Goal: Information Seeking & Learning: Learn about a topic

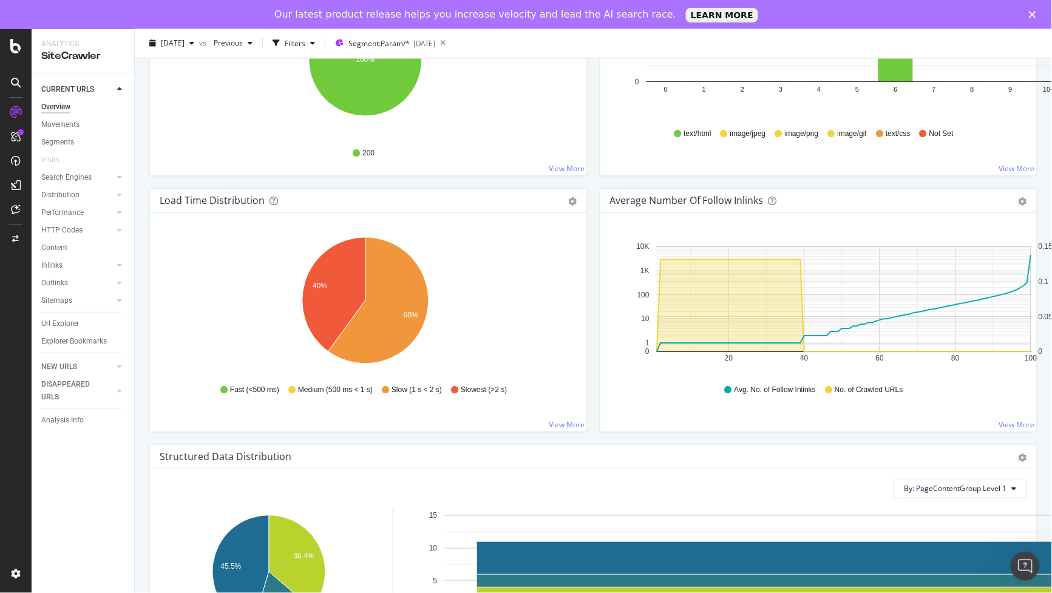
scroll to position [790, 0]
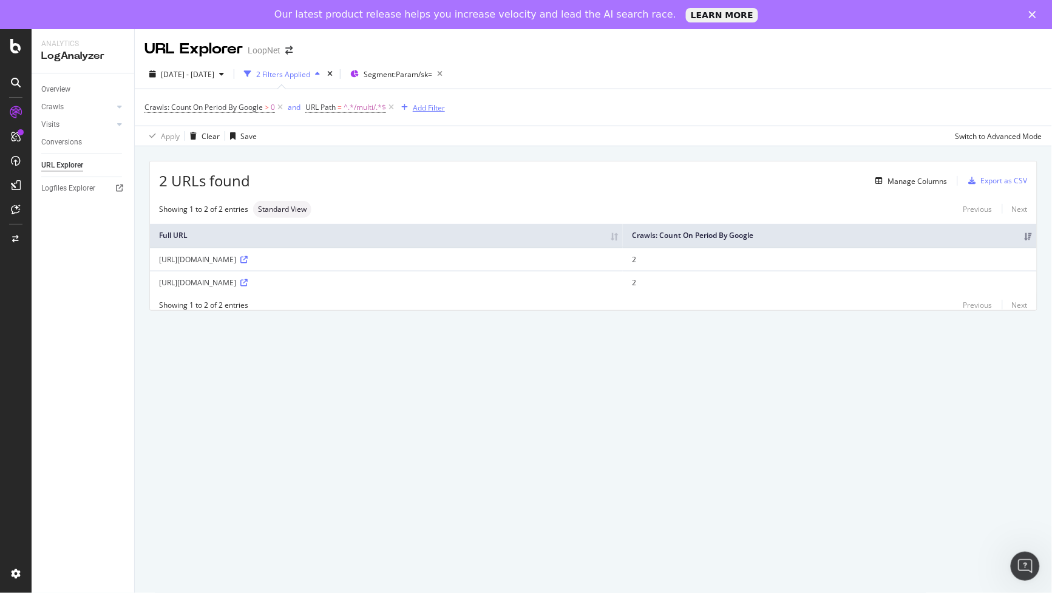
click at [428, 101] on div "Add Filter" at bounding box center [420, 107] width 49 height 13
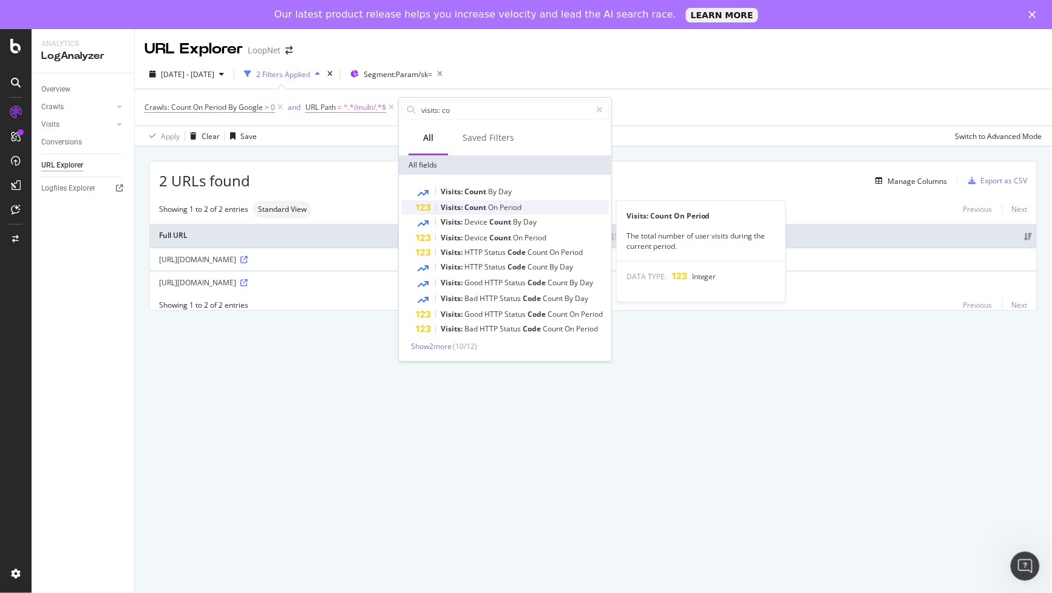
type input "visits: co"
click at [468, 202] on span "Count" at bounding box center [476, 207] width 24 height 10
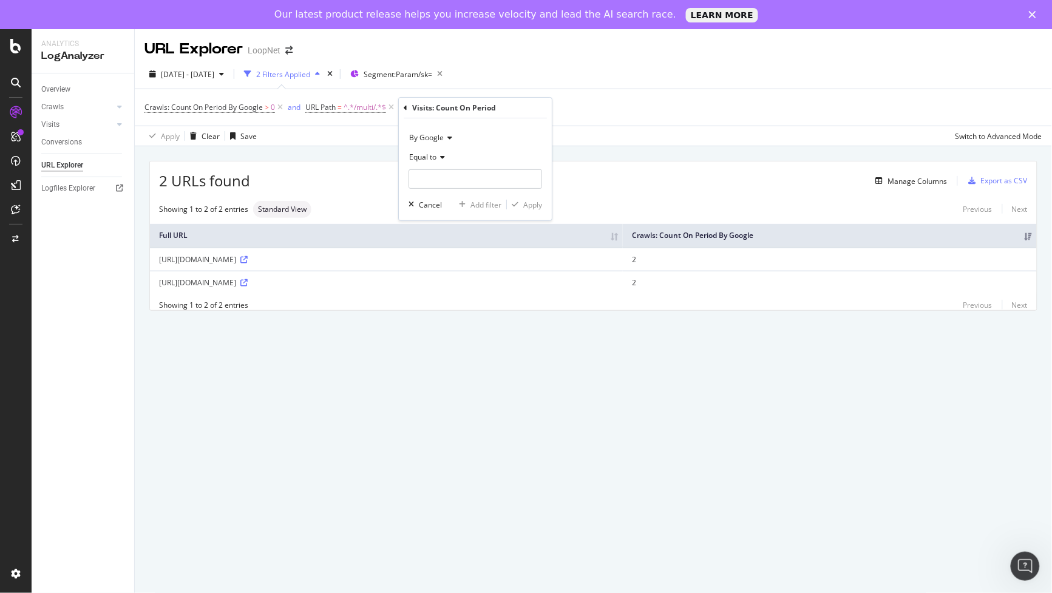
click at [447, 137] on icon at bounding box center [448, 137] width 8 height 7
click at [438, 160] on span "By Google" at bounding box center [433, 163] width 36 height 10
click at [439, 155] on icon at bounding box center [440, 157] width 8 height 7
click at [466, 244] on div "Greater than" at bounding box center [477, 245] width 130 height 16
click at [468, 177] on input "number" at bounding box center [476, 178] width 134 height 19
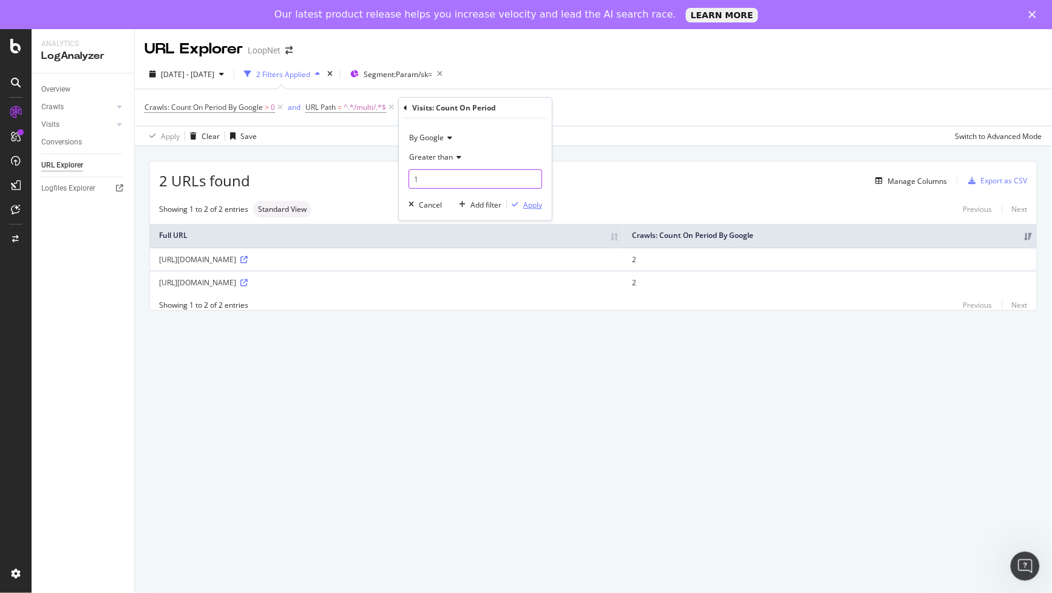
type input "1"
click at [526, 205] on div "Apply" at bounding box center [532, 205] width 19 height 10
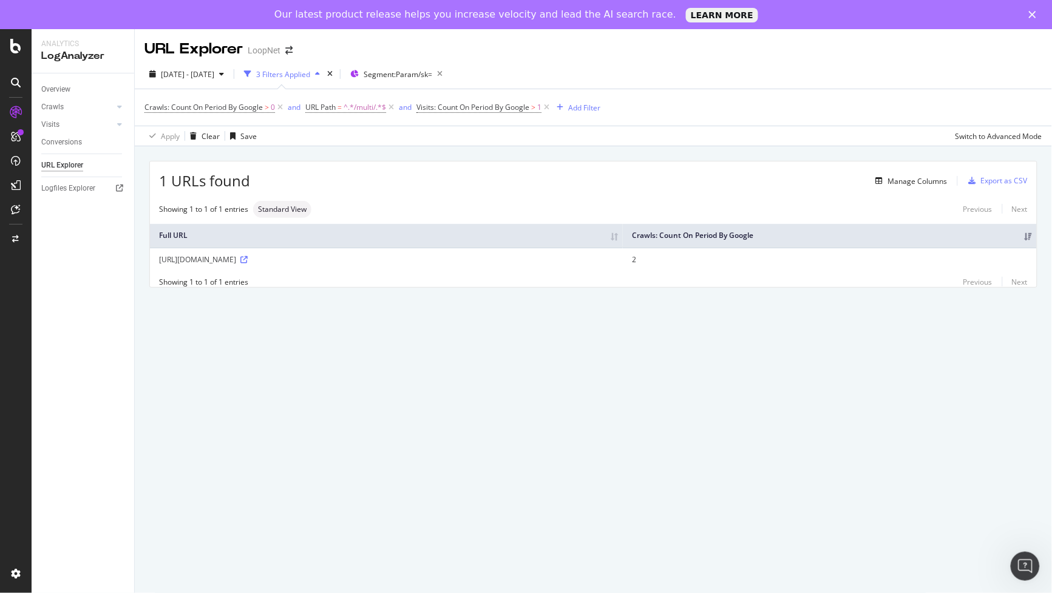
drag, startPoint x: 914, startPoint y: 396, endPoint x: 934, endPoint y: 395, distance: 20.1
click at [914, 396] on div "URL Explorer LoopNet 2025 Jul. 27th - Aug. 25th 3 Filters Applied Segment: Para…" at bounding box center [593, 325] width 917 height 593
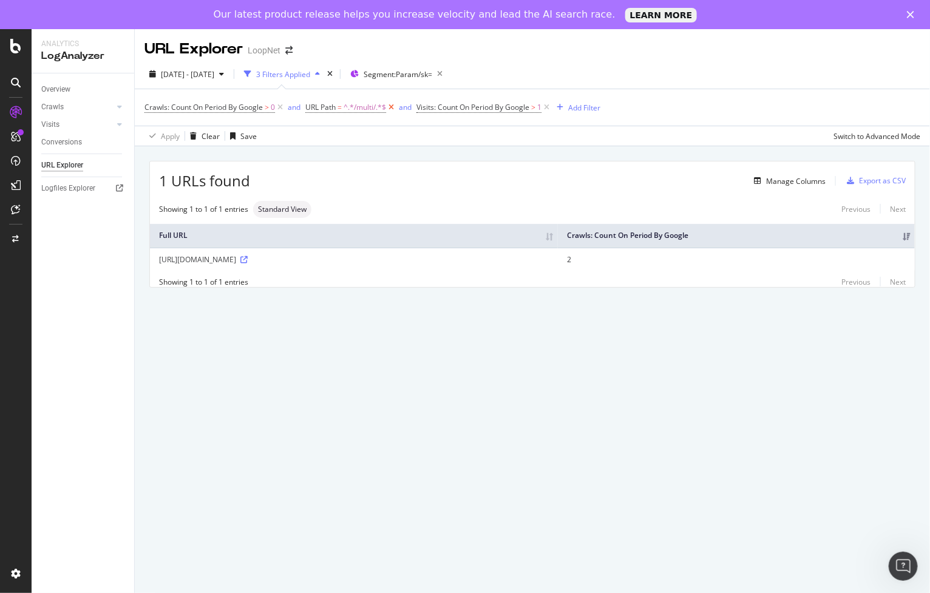
click at [395, 108] on icon at bounding box center [391, 107] width 10 height 12
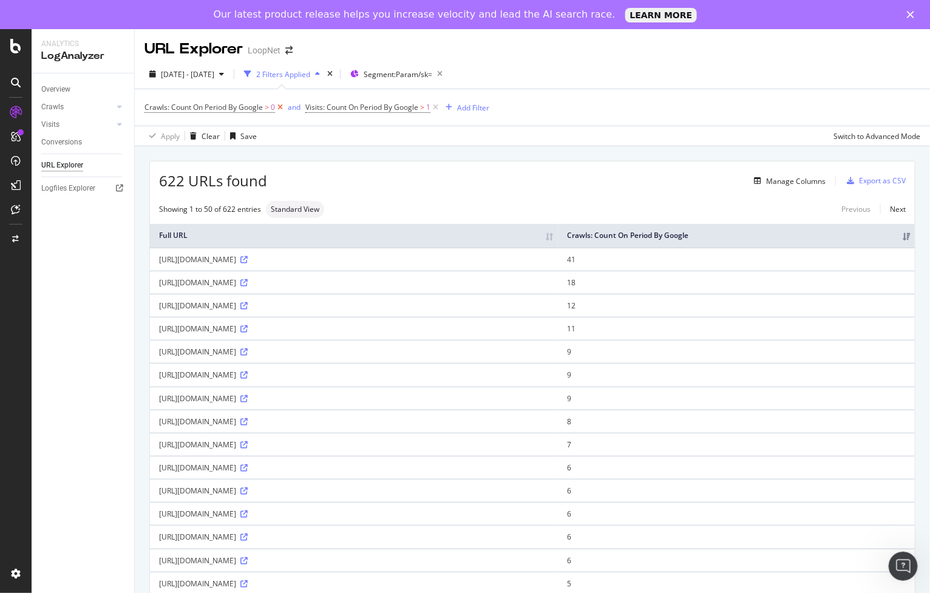
click at [283, 109] on icon at bounding box center [280, 107] width 10 height 12
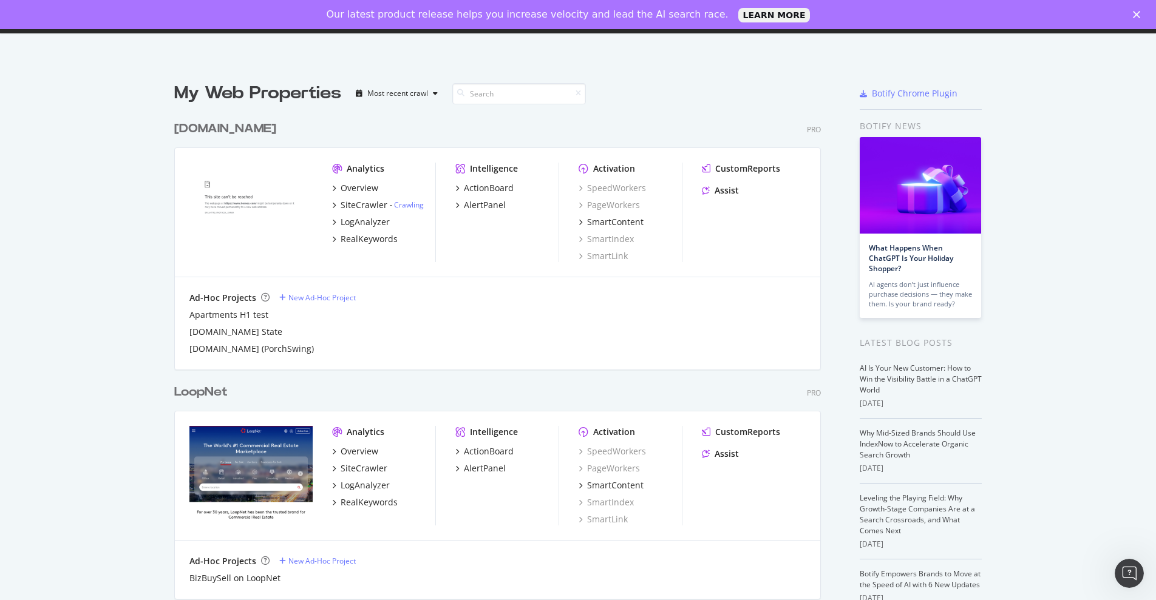
click at [191, 394] on div "LoopNet" at bounding box center [200, 393] width 53 height 18
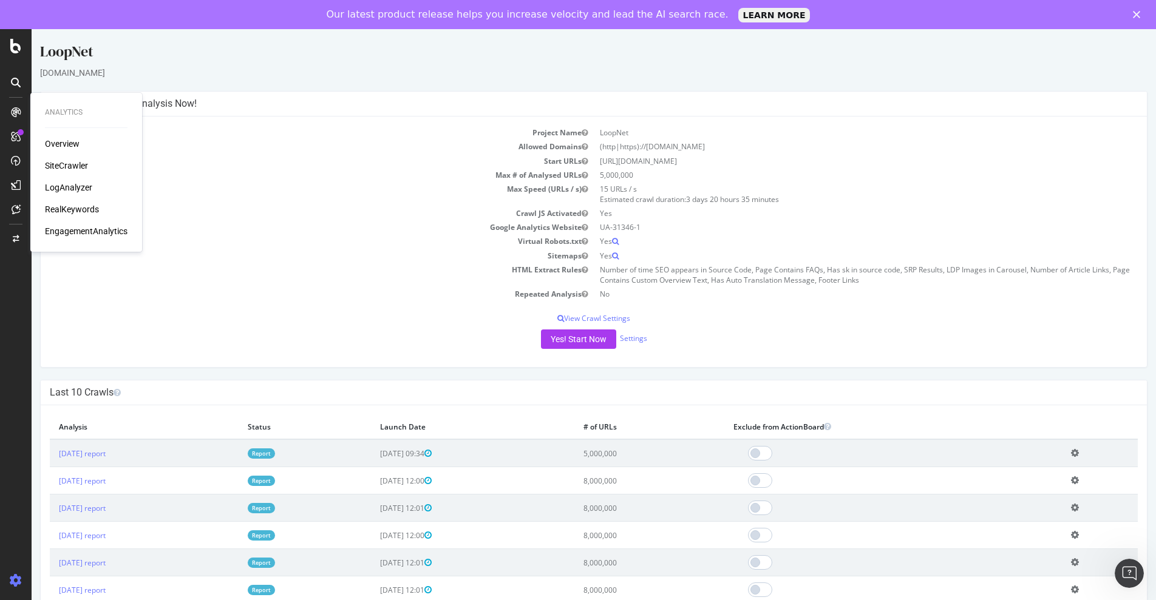
click at [64, 188] on div "LogAnalyzer" at bounding box center [68, 188] width 47 height 12
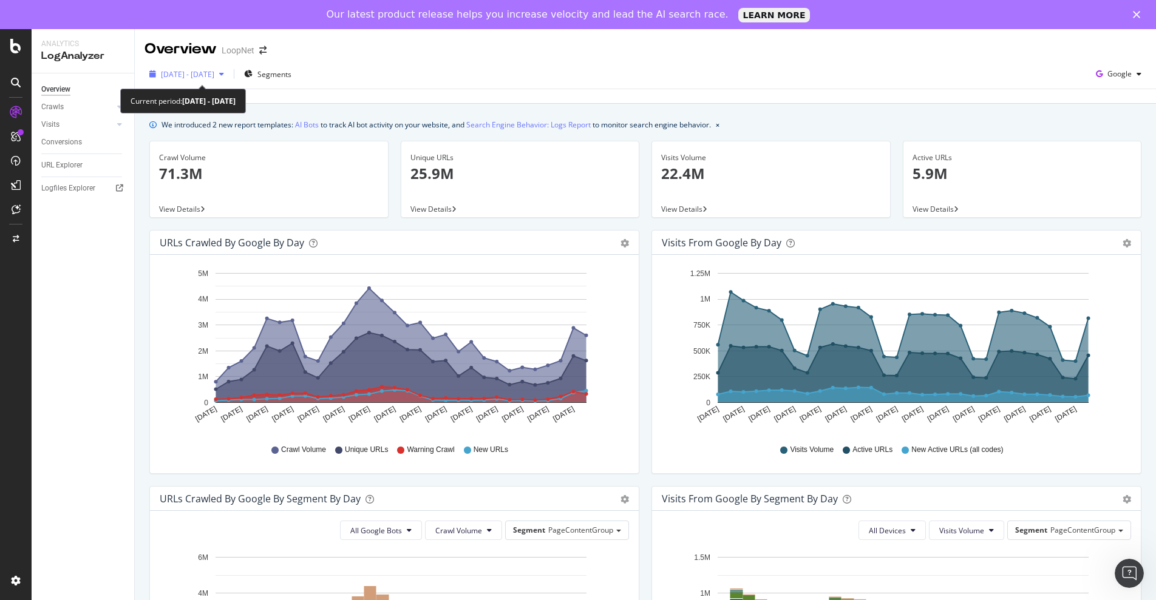
click at [214, 73] on span "[DATE] - [DATE]" at bounding box center [187, 74] width 53 height 10
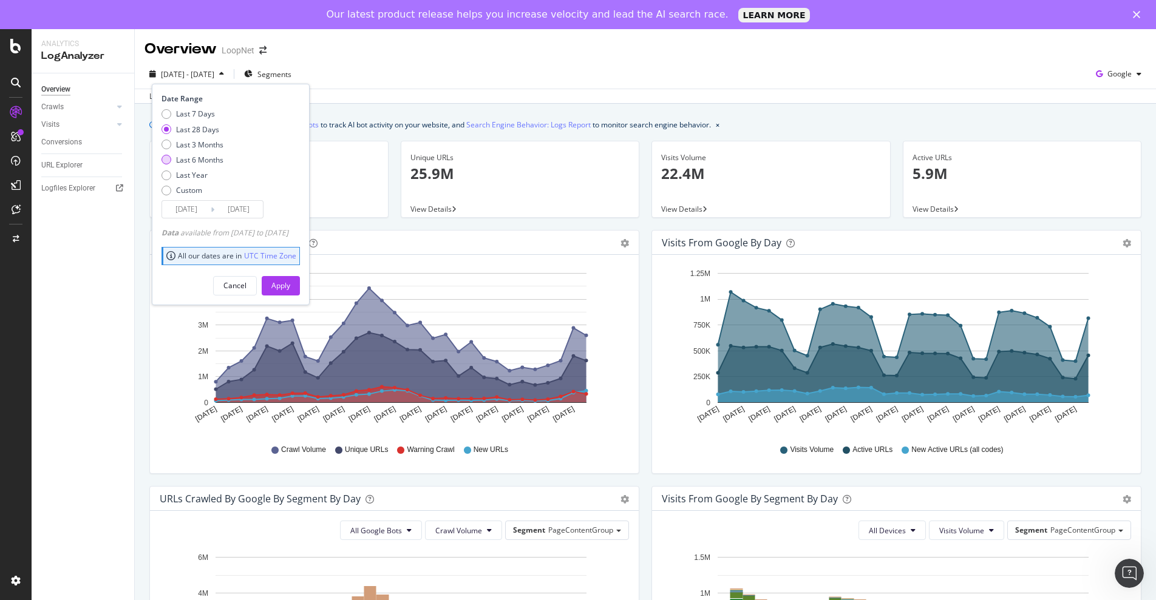
click at [211, 158] on div "Last 6 Months" at bounding box center [199, 160] width 47 height 10
type input "[DATE]"
click at [290, 291] on div "Apply" at bounding box center [280, 286] width 19 height 18
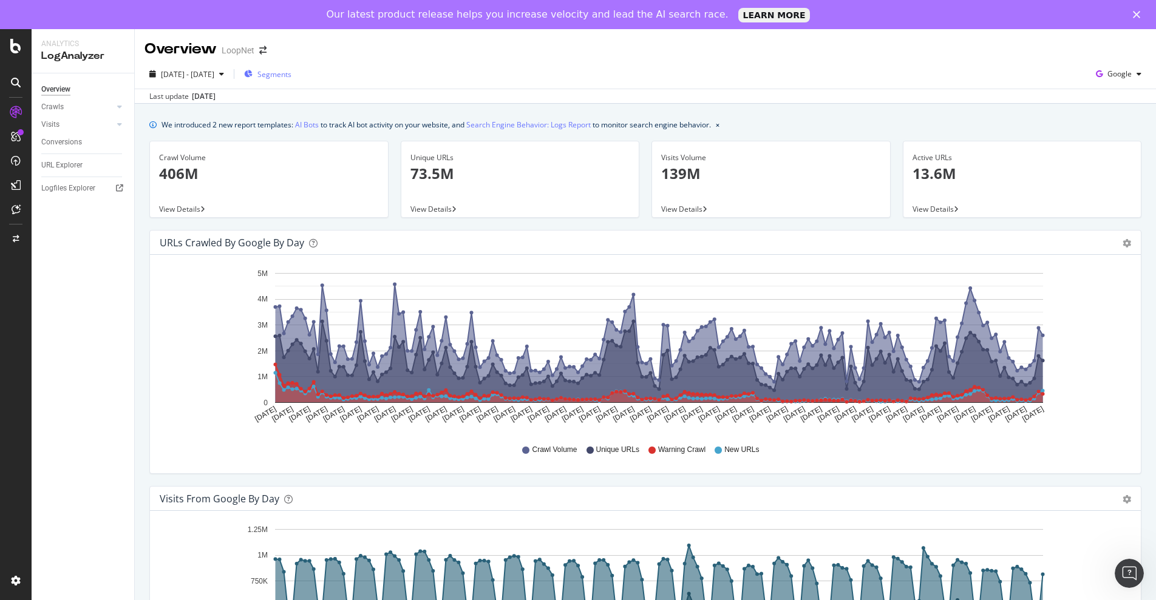
click at [291, 69] on span "Segments" at bounding box center [274, 74] width 34 height 10
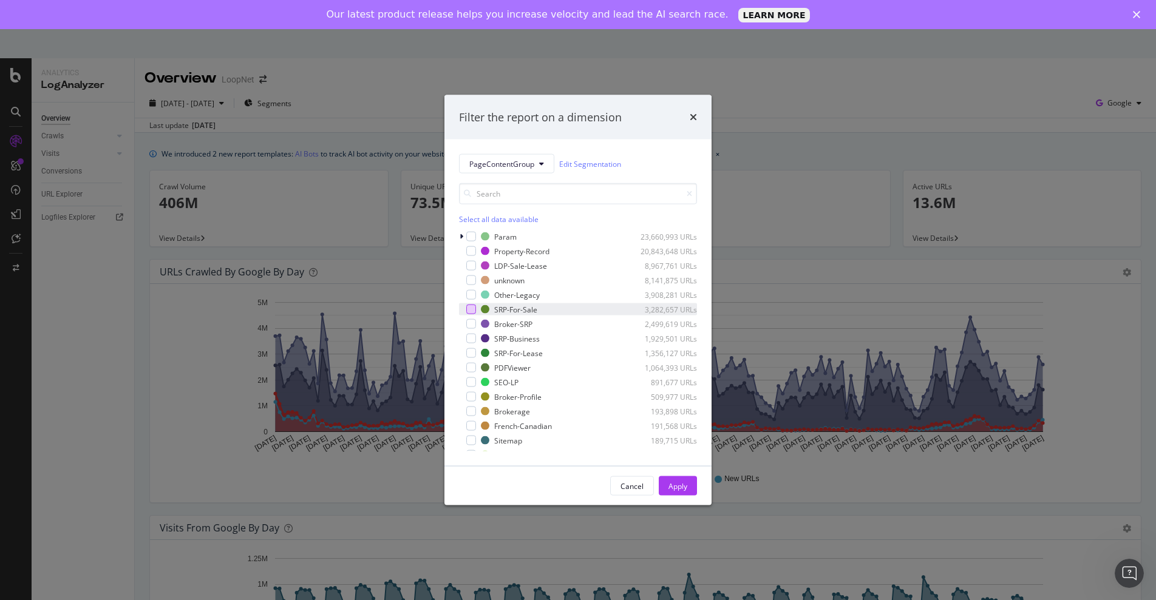
click at [470, 313] on div "modal" at bounding box center [471, 310] width 10 height 10
click at [475, 356] on div "modal" at bounding box center [471, 353] width 10 height 10
click at [681, 484] on div "Apply" at bounding box center [677, 486] width 19 height 10
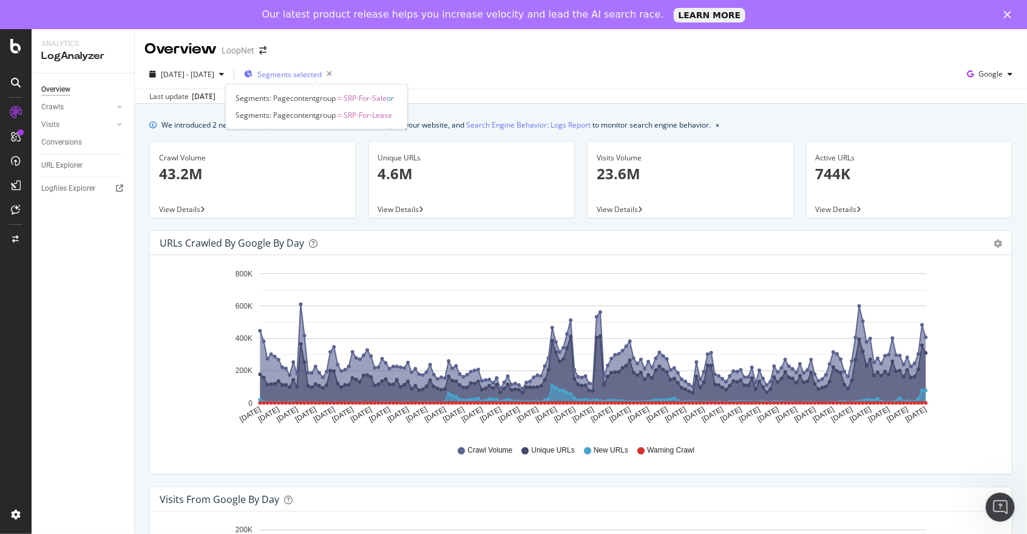
click at [309, 70] on span "Segments selected" at bounding box center [289, 74] width 64 height 10
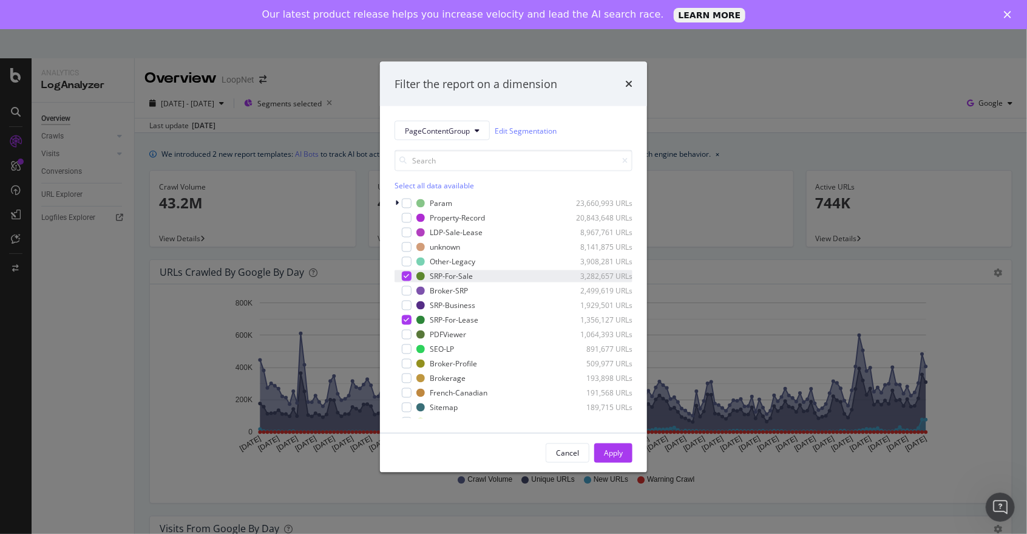
click at [407, 273] on icon "modal" at bounding box center [406, 276] width 5 height 6
click at [407, 321] on icon "modal" at bounding box center [406, 320] width 5 height 6
click at [397, 205] on icon "modal" at bounding box center [397, 203] width 4 height 7
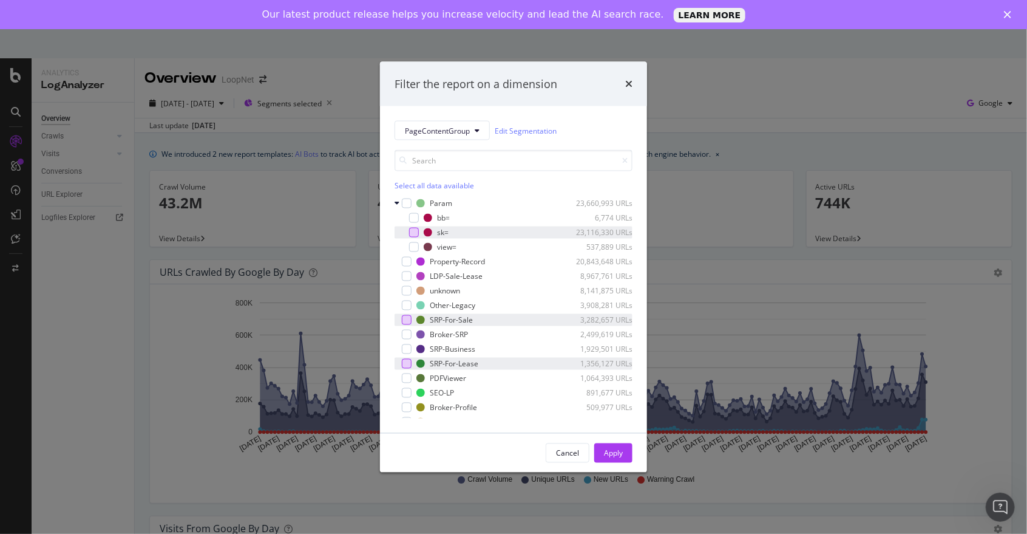
click at [413, 234] on div "modal" at bounding box center [414, 233] width 10 height 10
click at [616, 450] on div "Apply" at bounding box center [613, 452] width 19 height 10
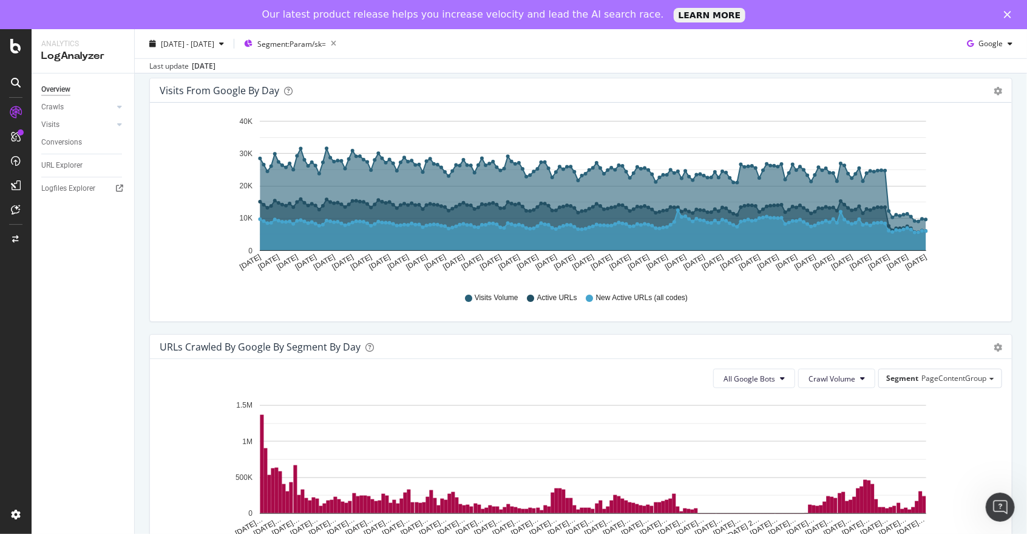
scroll to position [492, 0]
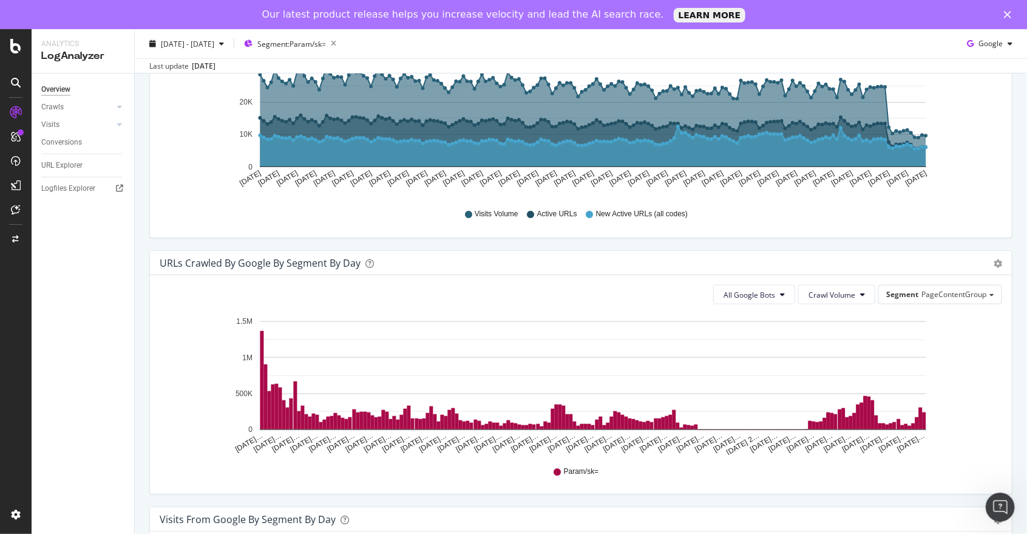
click at [956, 415] on icon "[DATE]… [DATE]… [DATE]… [DATE]… [DATE]… [DATE]… [DATE]… [DATE]… [DATE]… [DATE]……" at bounding box center [576, 384] width 833 height 141
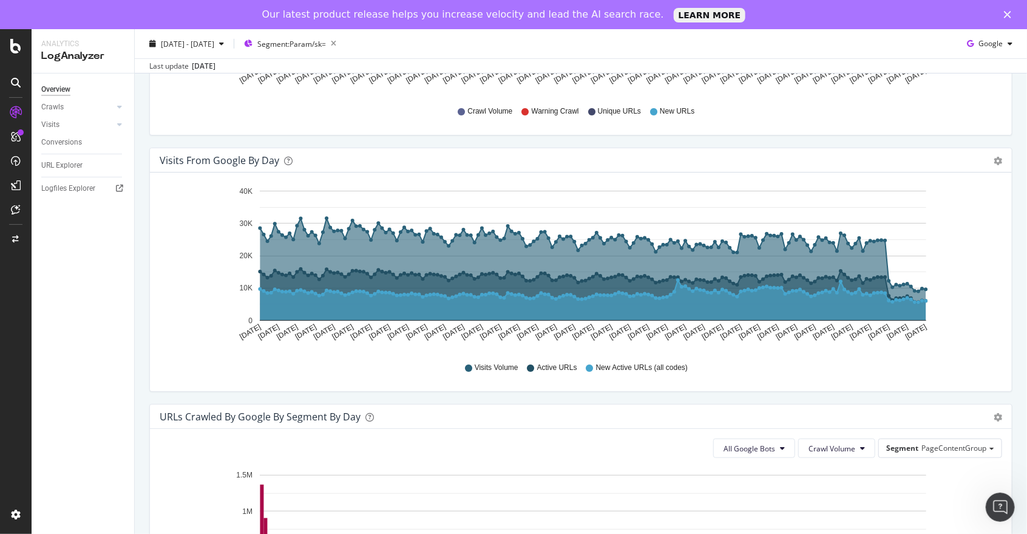
scroll to position [340, 0]
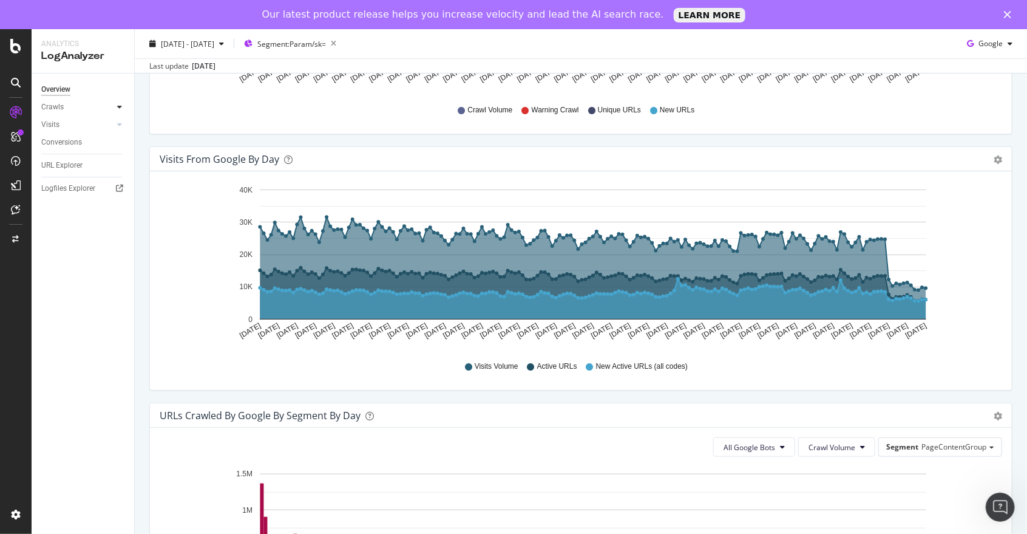
click at [119, 104] on icon at bounding box center [119, 106] width 5 height 7
click at [16, 50] on icon at bounding box center [15, 46] width 11 height 15
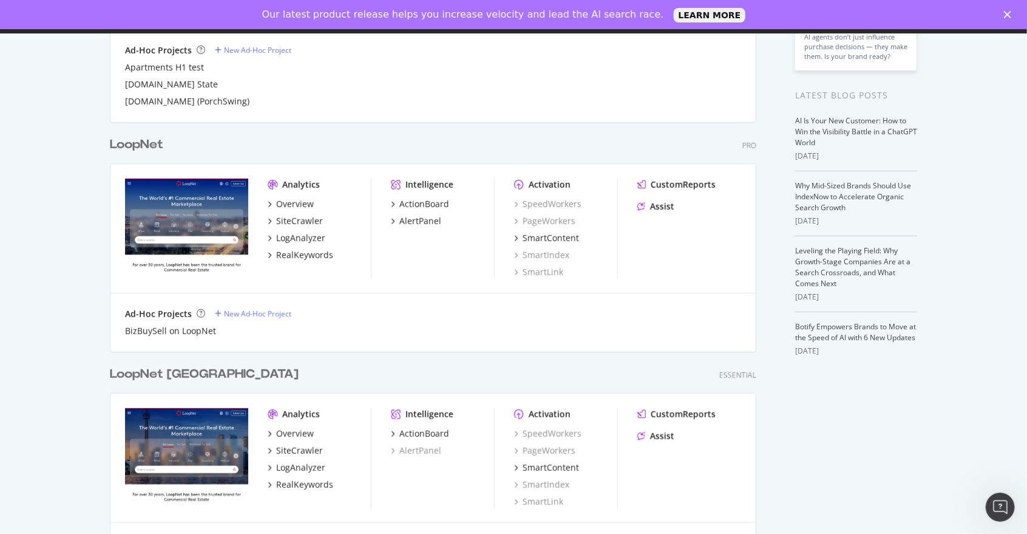
scroll to position [417, 0]
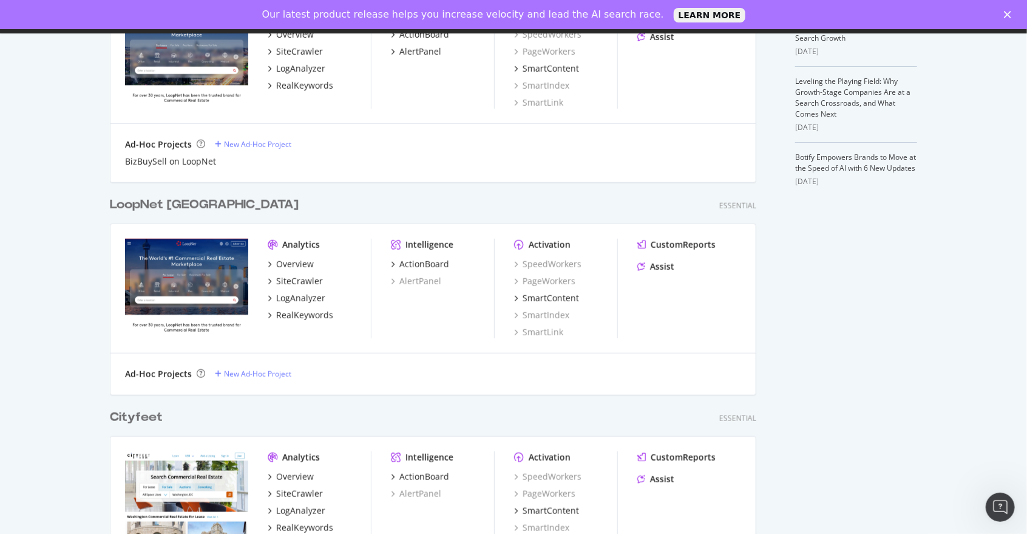
click at [165, 312] on img "grid" at bounding box center [186, 288] width 123 height 98
click at [180, 253] on img "grid" at bounding box center [186, 288] width 123 height 98
click at [144, 206] on div "LoopNet [GEOGRAPHIC_DATA]" at bounding box center [204, 205] width 189 height 18
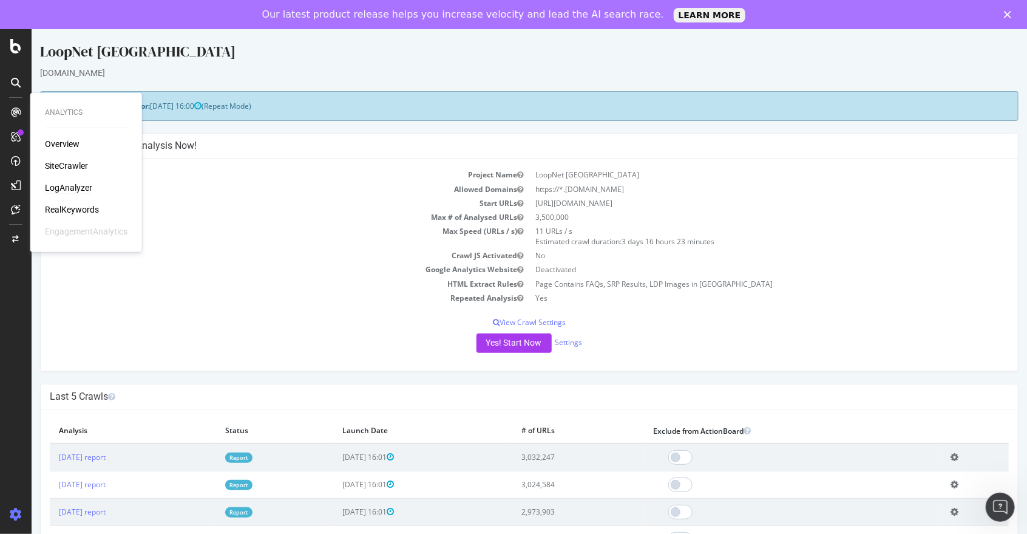
click at [63, 185] on div "LogAnalyzer" at bounding box center [68, 188] width 47 height 12
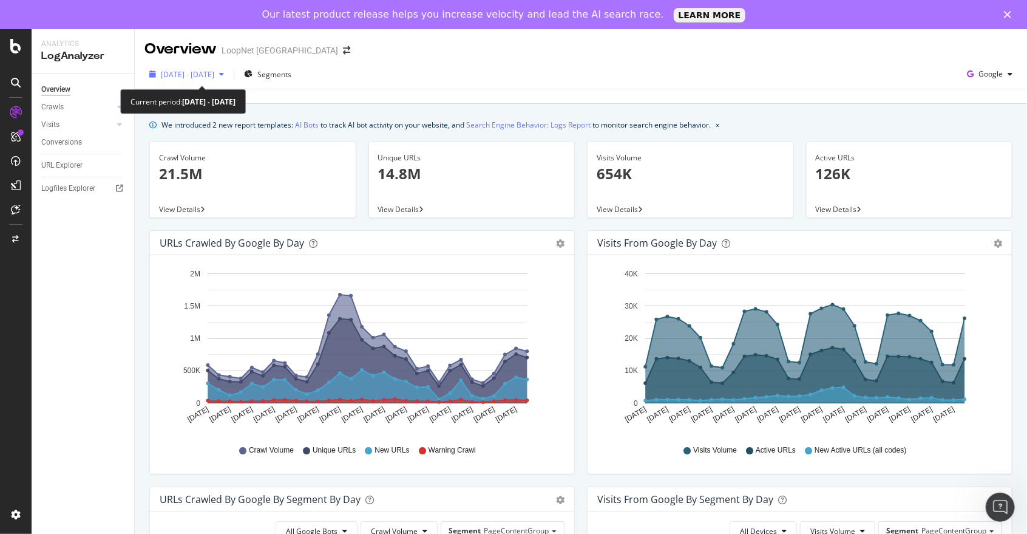
click at [214, 72] on span "[DATE] - [DATE]" at bounding box center [187, 74] width 53 height 10
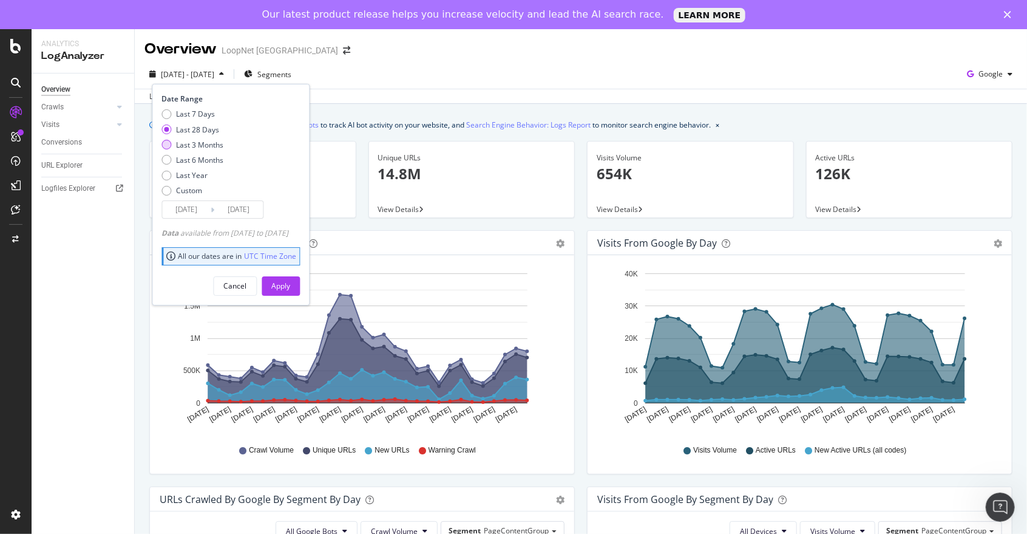
click at [180, 145] on div "Last 3 Months" at bounding box center [199, 145] width 47 height 10
type input "[DATE]"
click at [290, 287] on div "Apply" at bounding box center [280, 285] width 19 height 10
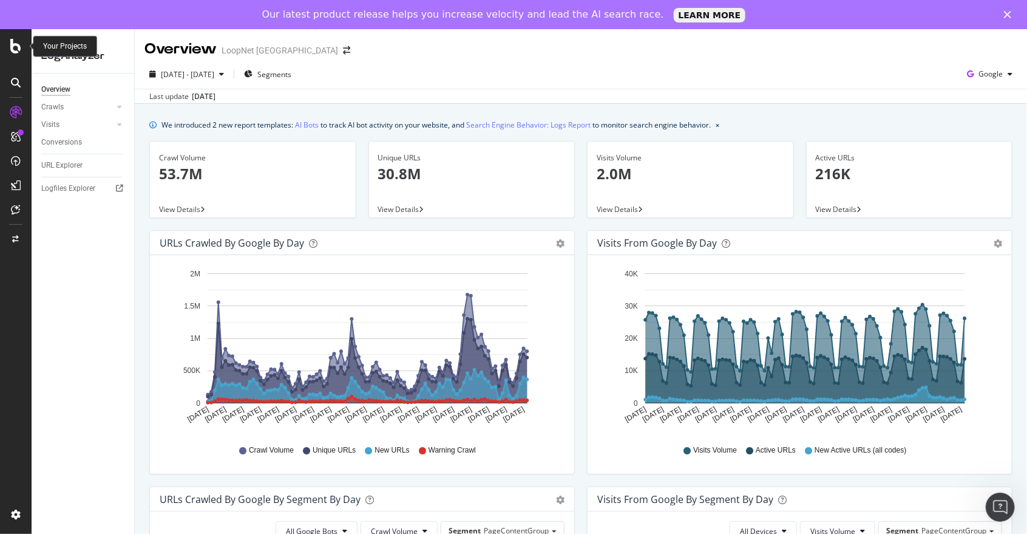
click at [15, 44] on icon at bounding box center [15, 46] width 11 height 15
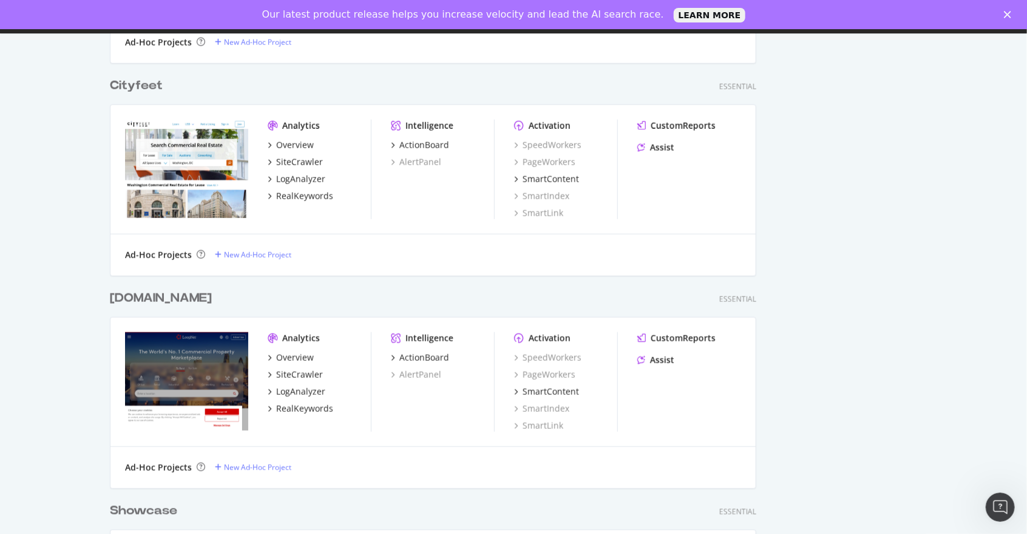
scroll to position [893, 0]
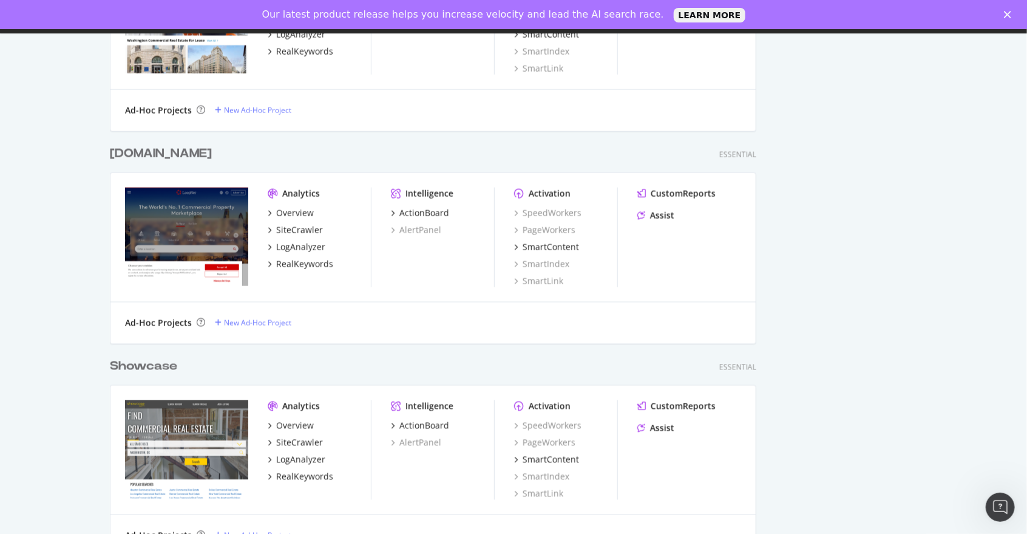
click at [162, 155] on div "[DOMAIN_NAME]" at bounding box center [161, 154] width 102 height 18
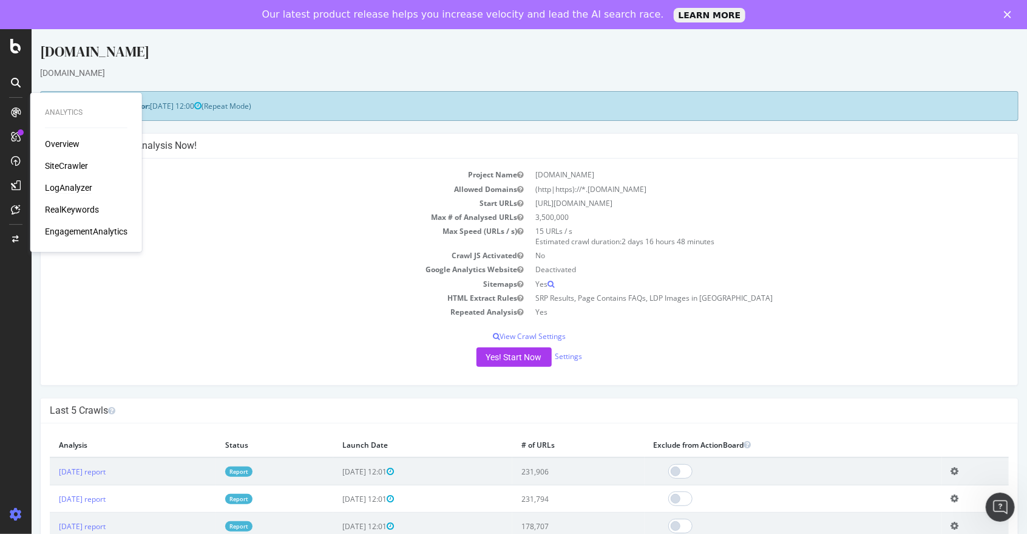
click at [63, 184] on div "LogAnalyzer" at bounding box center [68, 188] width 47 height 12
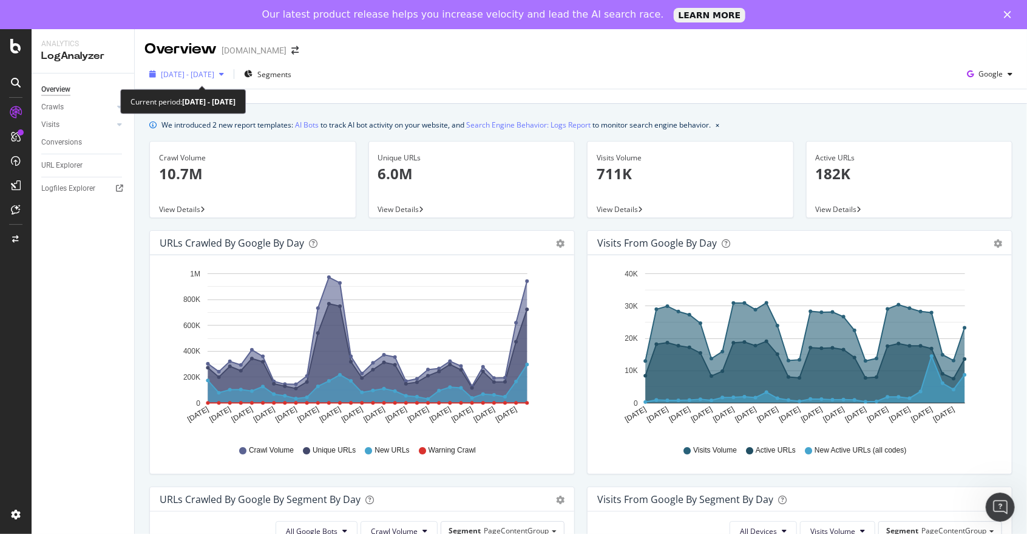
click at [224, 73] on icon "button" at bounding box center [221, 73] width 5 height 7
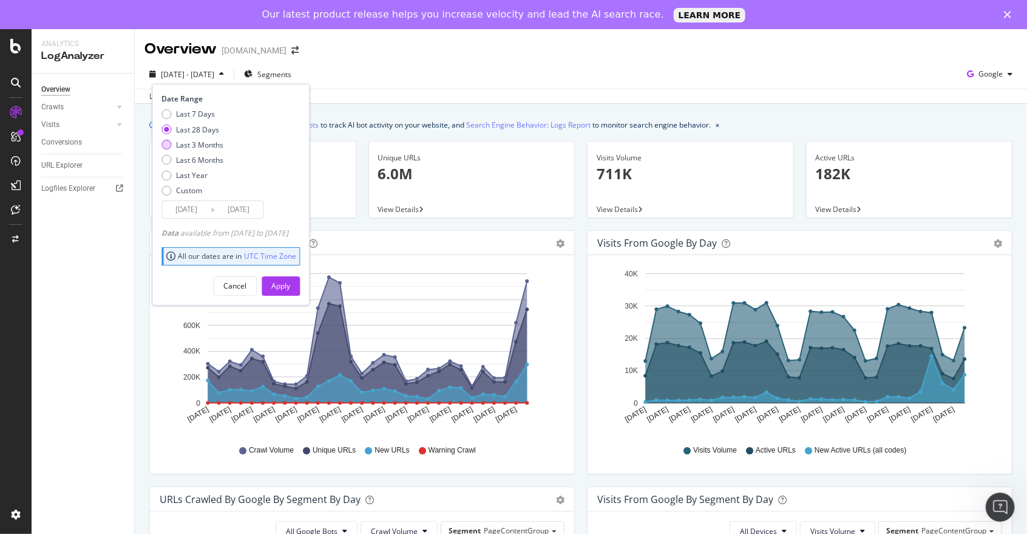
click at [214, 141] on div "Last 3 Months" at bounding box center [199, 145] width 47 height 10
type input "[DATE]"
click at [290, 287] on div "Apply" at bounding box center [280, 285] width 19 height 10
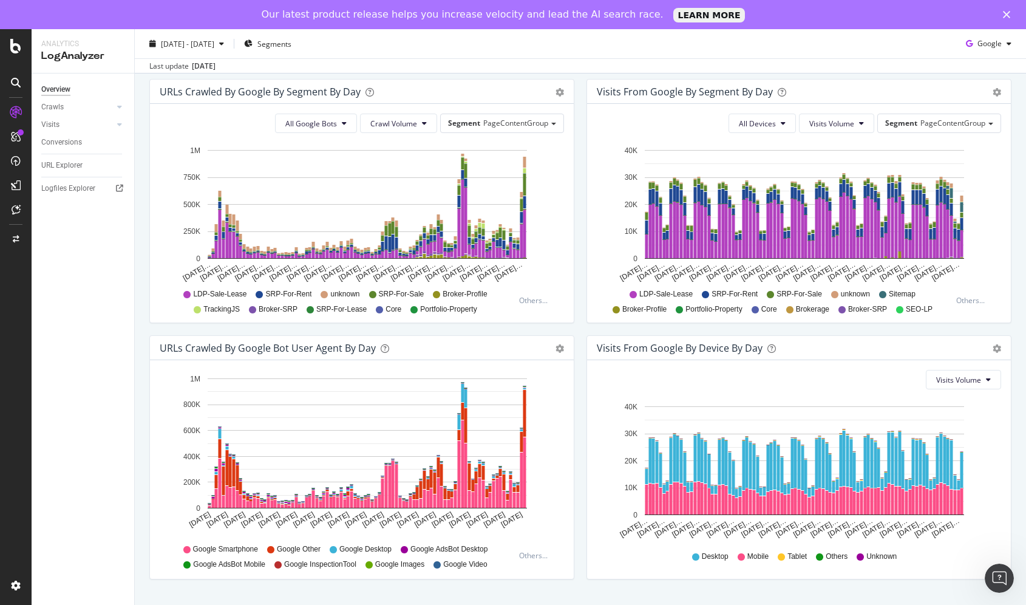
scroll to position [407, 0]
